Goal: Task Accomplishment & Management: Complete application form

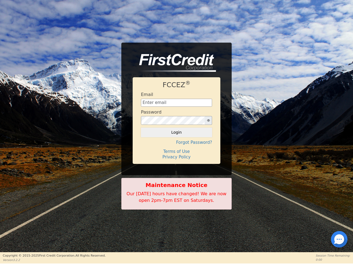
click at [208, 121] on icon "button" at bounding box center [208, 121] width 3 height 2
click at [176, 133] on button "Login" at bounding box center [176, 132] width 71 height 9
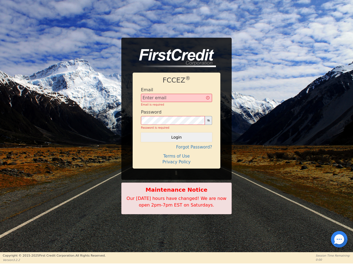
click at [176, 143] on div "FCCEZ ® Email Email is required Password Password is required Login Forgot Pass…" at bounding box center [177, 121] width 88 height 96
click at [176, 152] on div "FCCEZ ® Email Email is required Password Password is required Login Forgot Pass…" at bounding box center [177, 121] width 88 height 96
click at [176, 157] on h4 "Terms of Use" at bounding box center [176, 156] width 71 height 5
click at [339, 240] on div at bounding box center [338, 239] width 1 height 1
